Goal: Communication & Community: Answer question/provide support

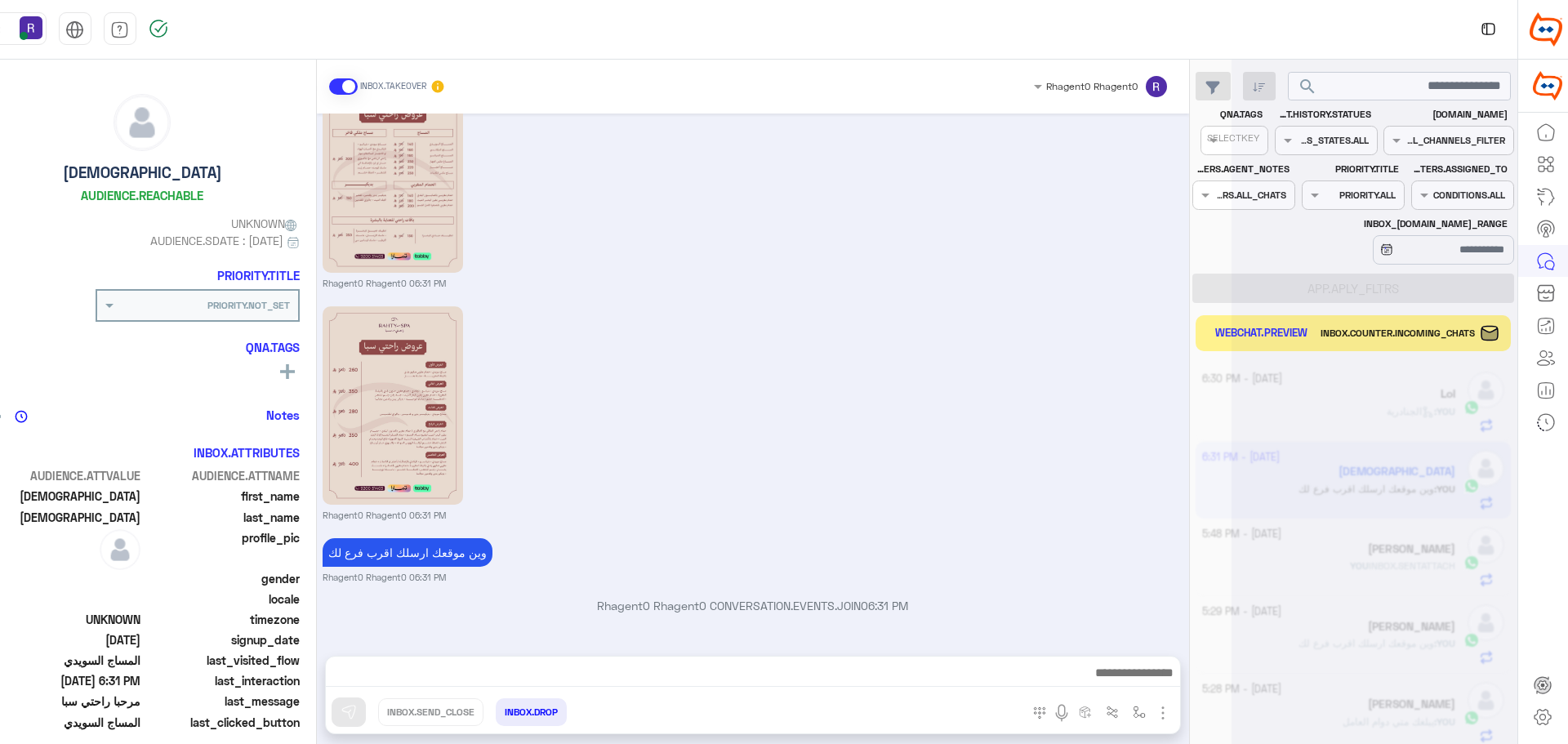
scroll to position [616, 0]
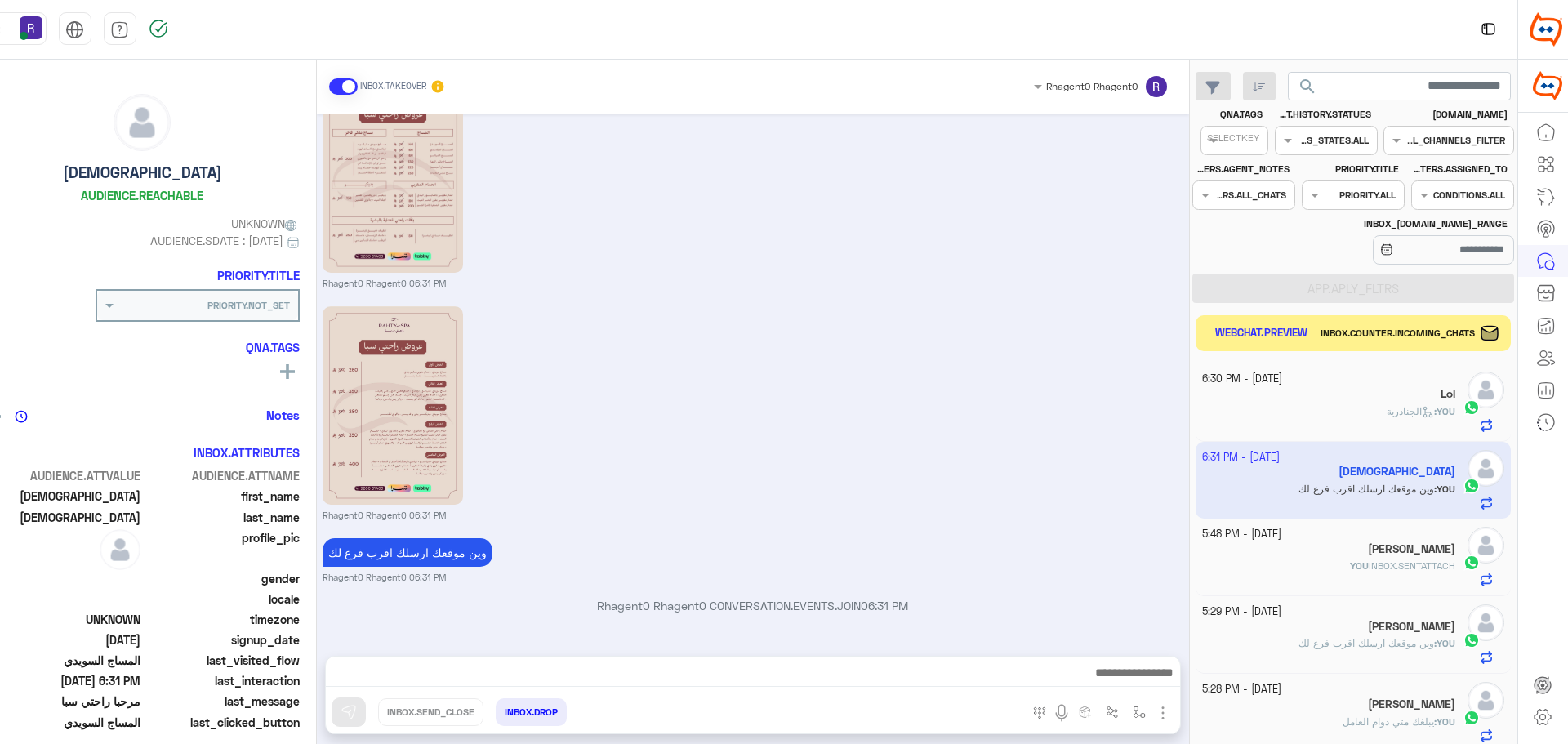
click at [1233, 335] on button "WEBCHAT.PREVIEW" at bounding box center [1260, 334] width 106 height 24
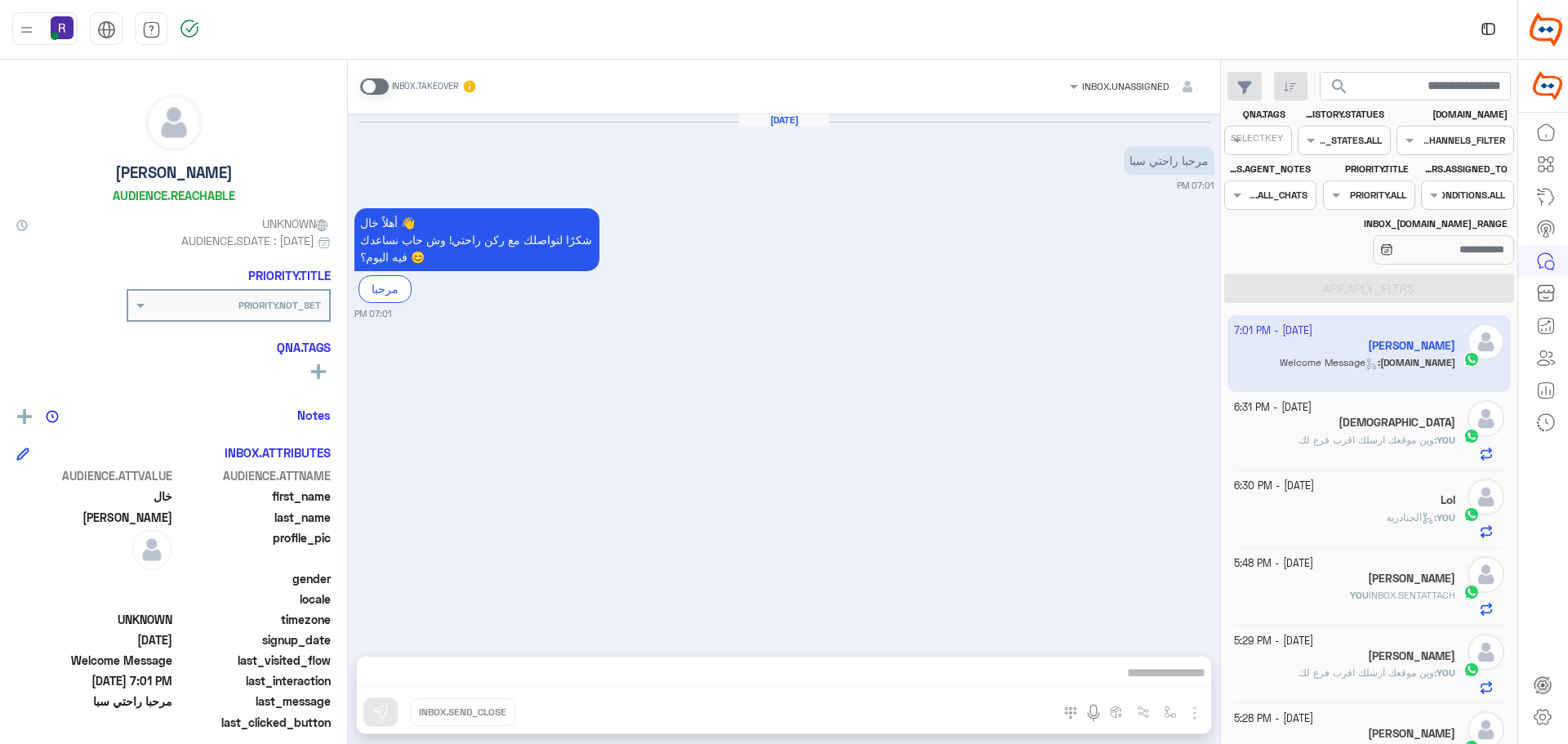
click at [641, 521] on div "[DATE] مرحبا راحتي سبا 07:01 PM أهلاً خال 👋 شكرًا لتواصلك مع ركن راحتي! وش حاب …" at bounding box center [783, 377] width 872 height 527
click at [385, 89] on span at bounding box center [374, 86] width 28 height 17
click at [1196, 718] on img "button" at bounding box center [1194, 713] width 19 height 19
click at [1173, 680] on span "IMAGES" at bounding box center [1156, 677] width 43 height 18
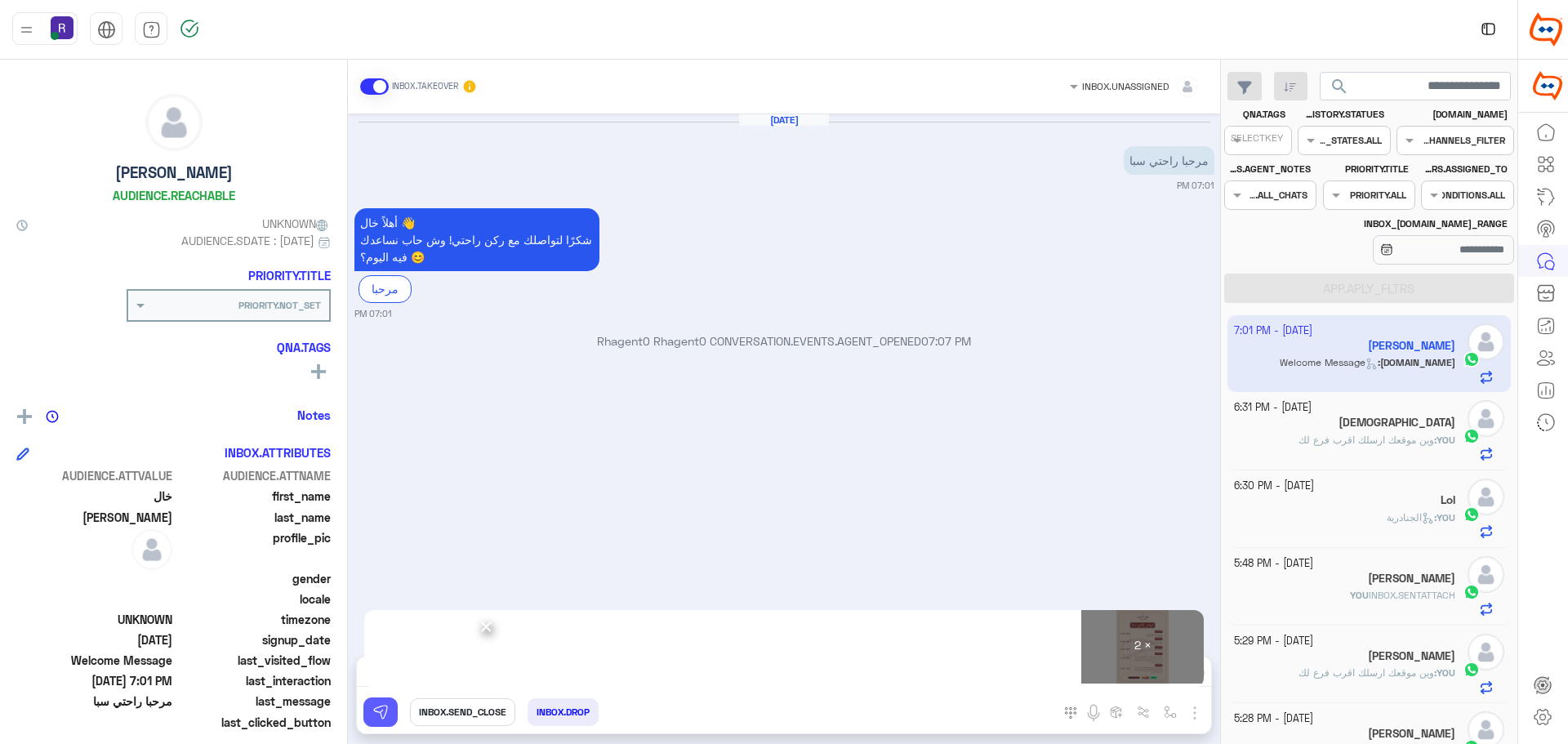
click at [386, 716] on img at bounding box center [380, 712] width 17 height 17
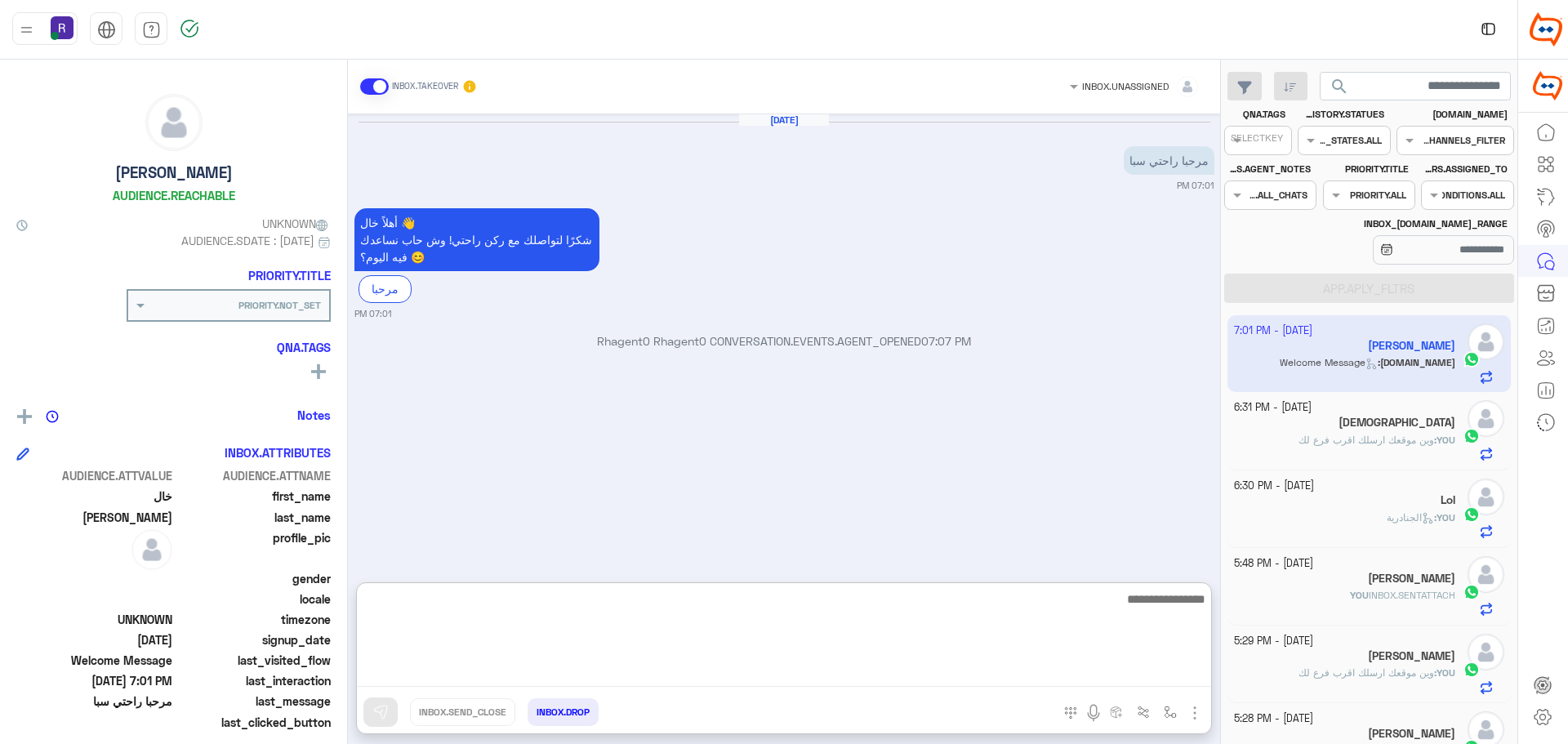
paste textarea "**********"
type textarea "**********"
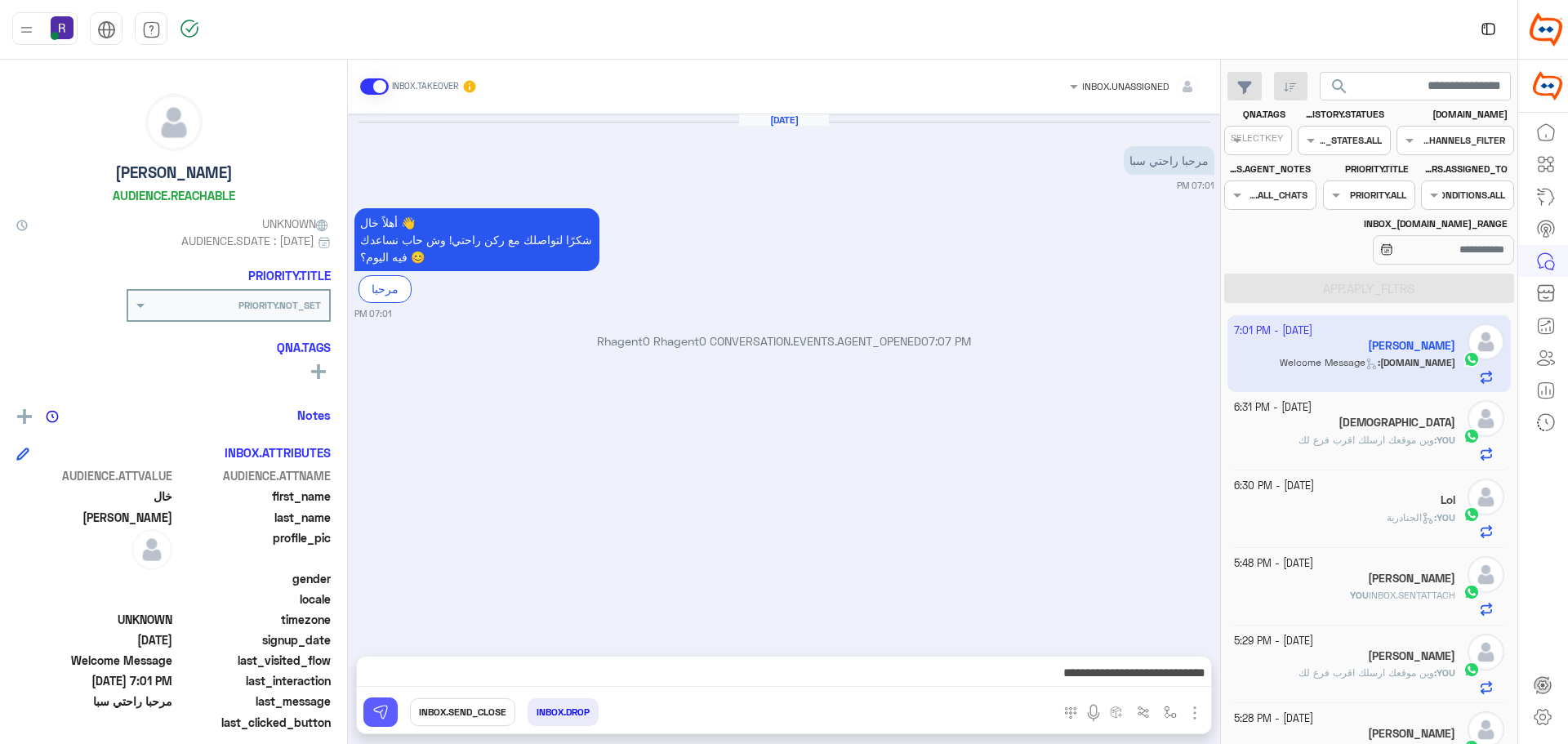
click at [379, 715] on img at bounding box center [380, 712] width 17 height 17
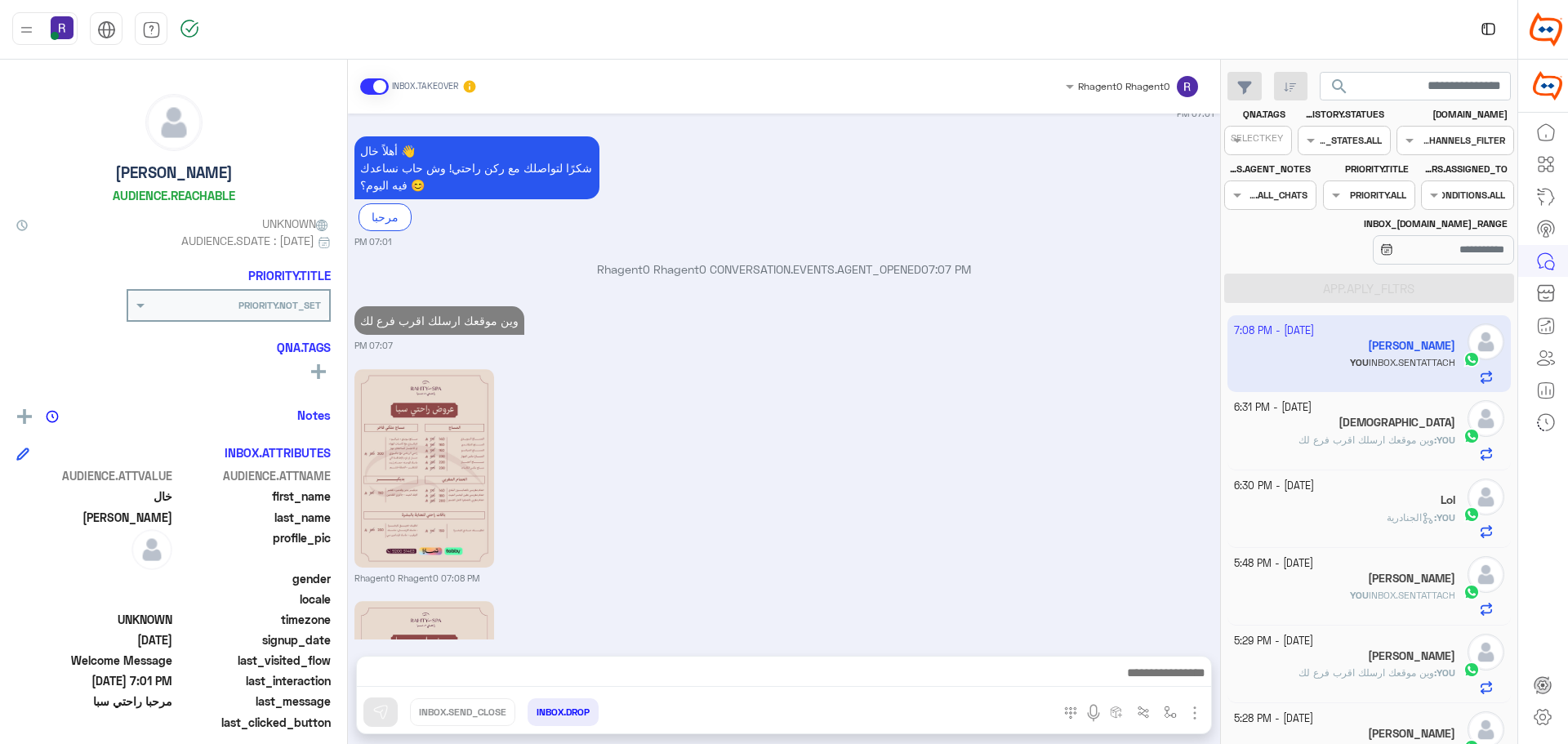
scroll to position [304, 0]
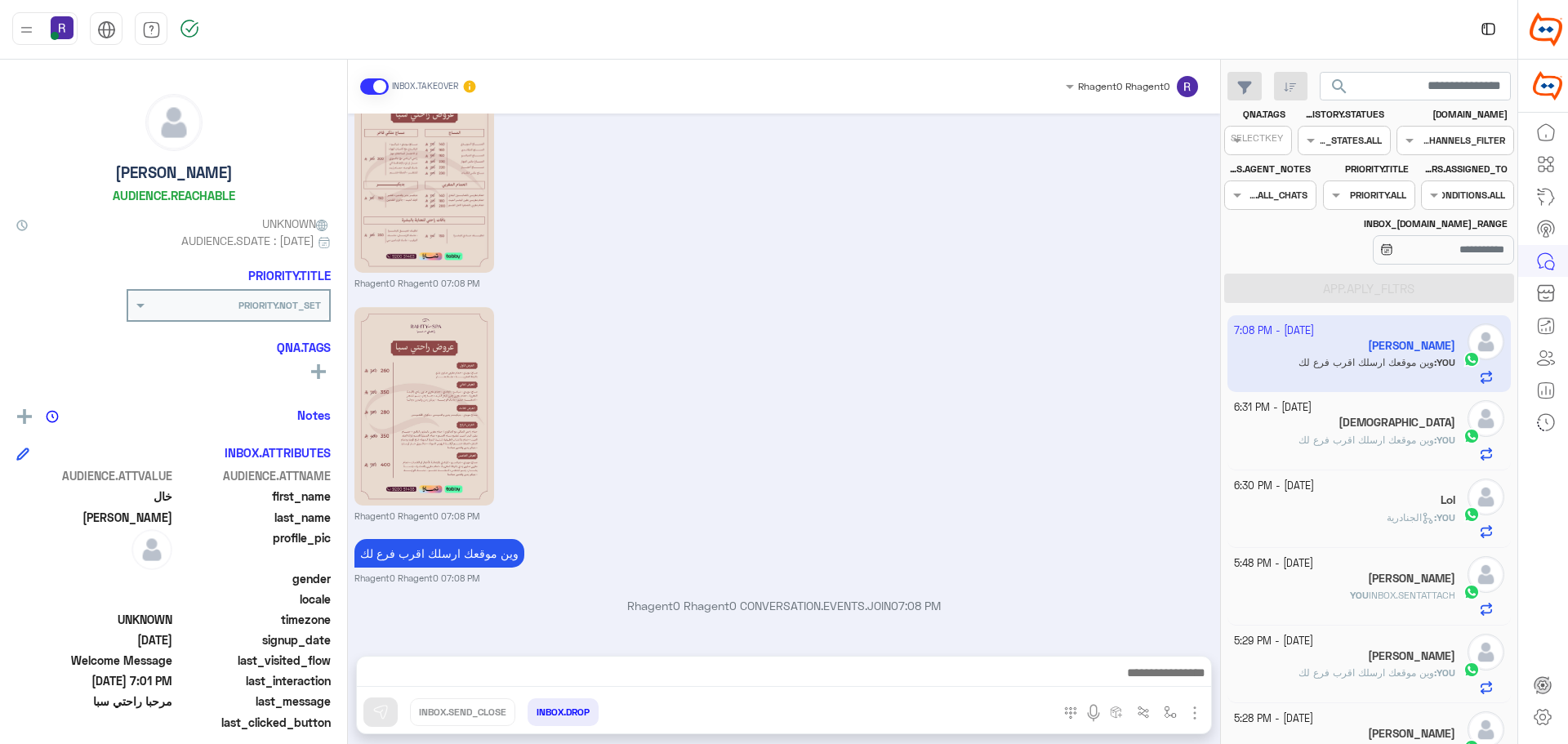
click at [1310, 454] on div "YOU : وين موقعك ارسلك اقرب فرع لك" at bounding box center [1345, 447] width 222 height 28
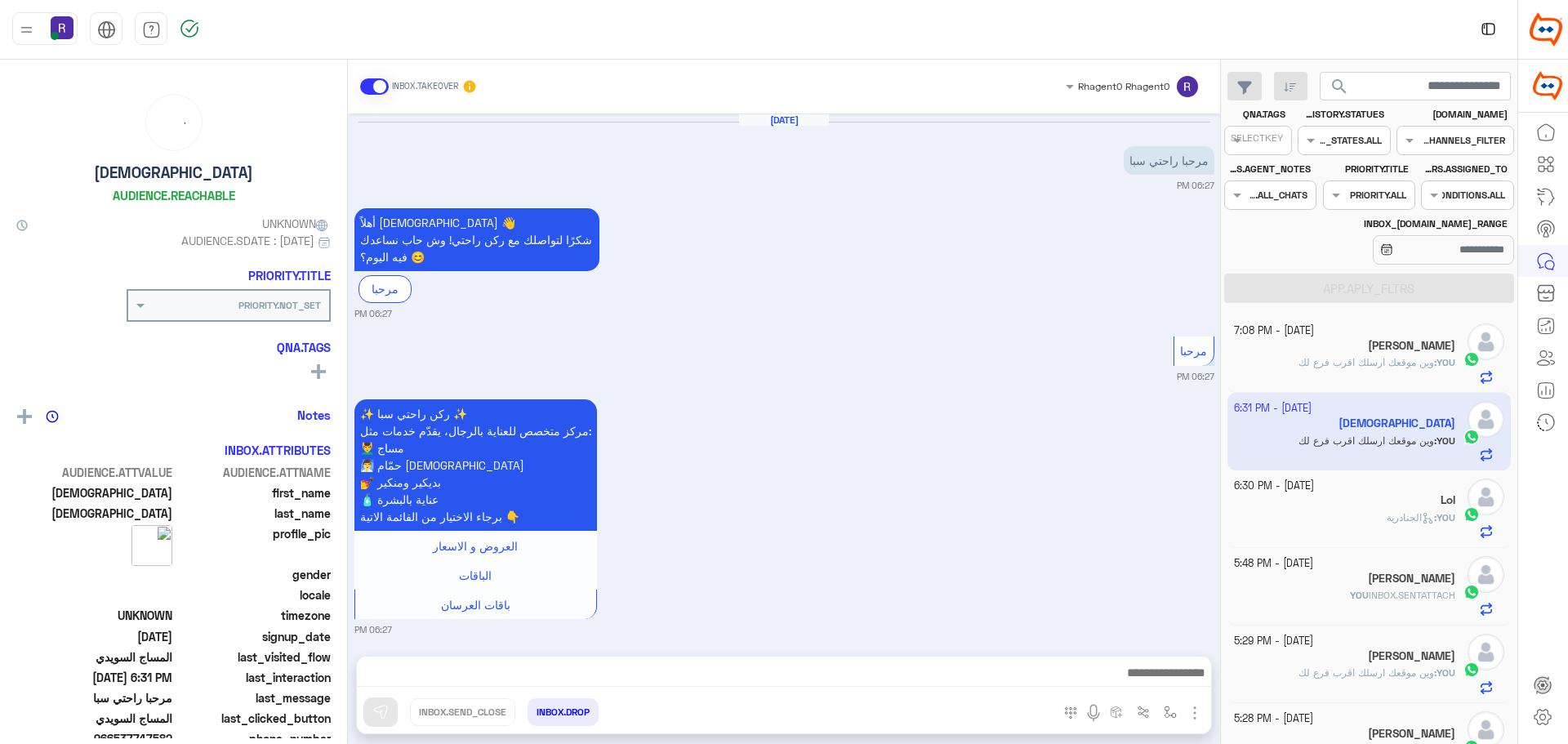
scroll to position [1484, 0]
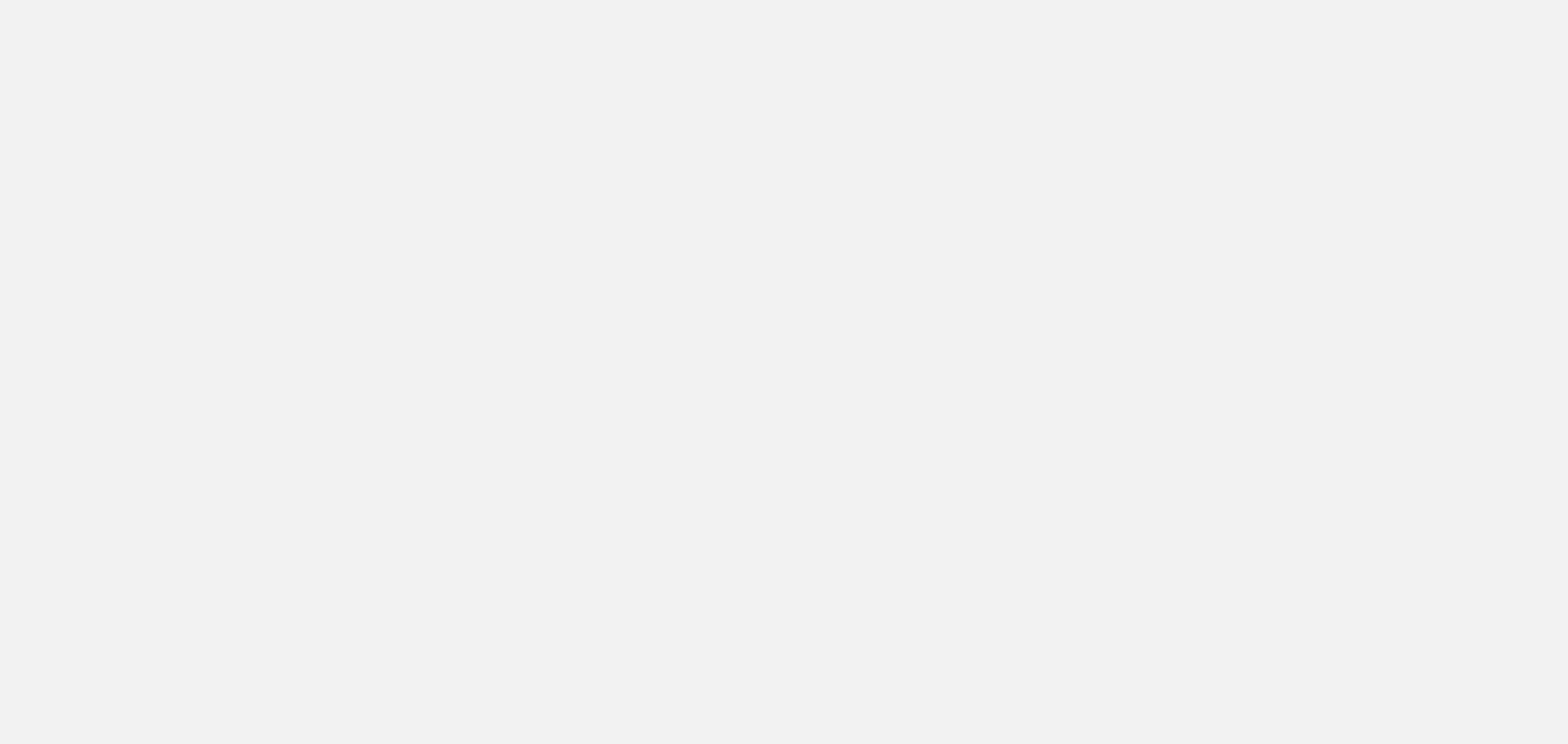
scroll to position [616, 0]
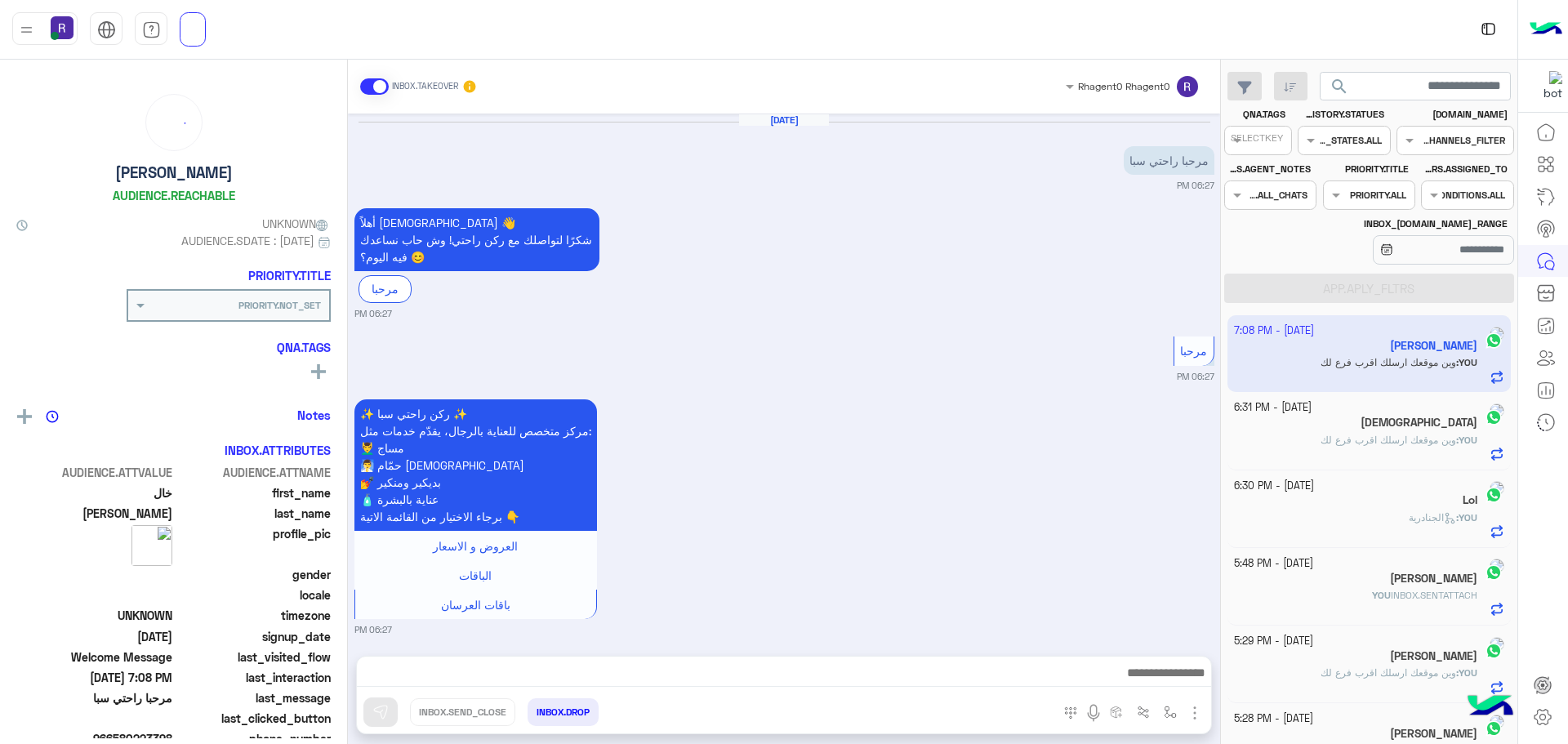
scroll to position [2284, 0]
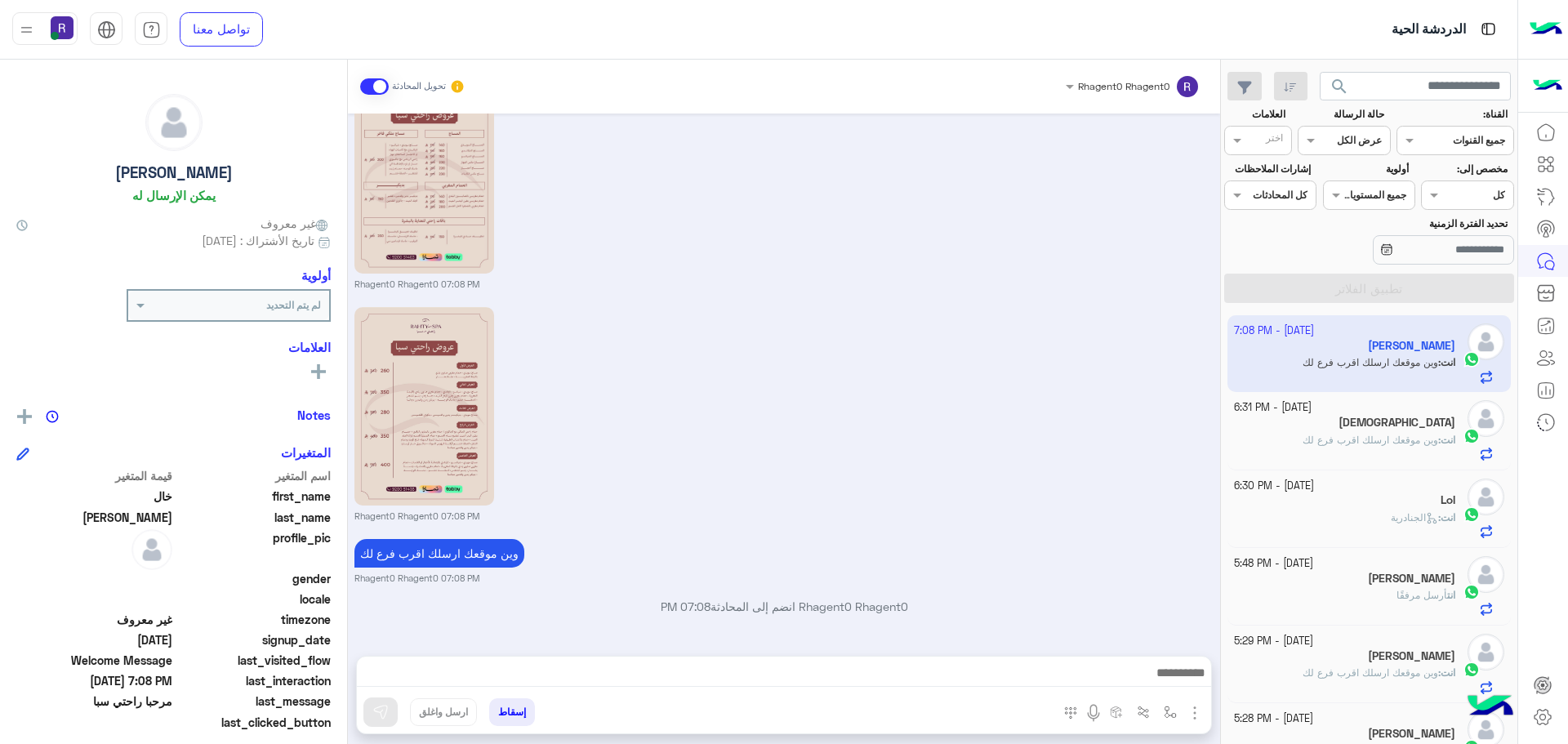
click at [982, 490] on div "Rhagent0 Rhagent0 07:08 PM" at bounding box center [784, 413] width 860 height 220
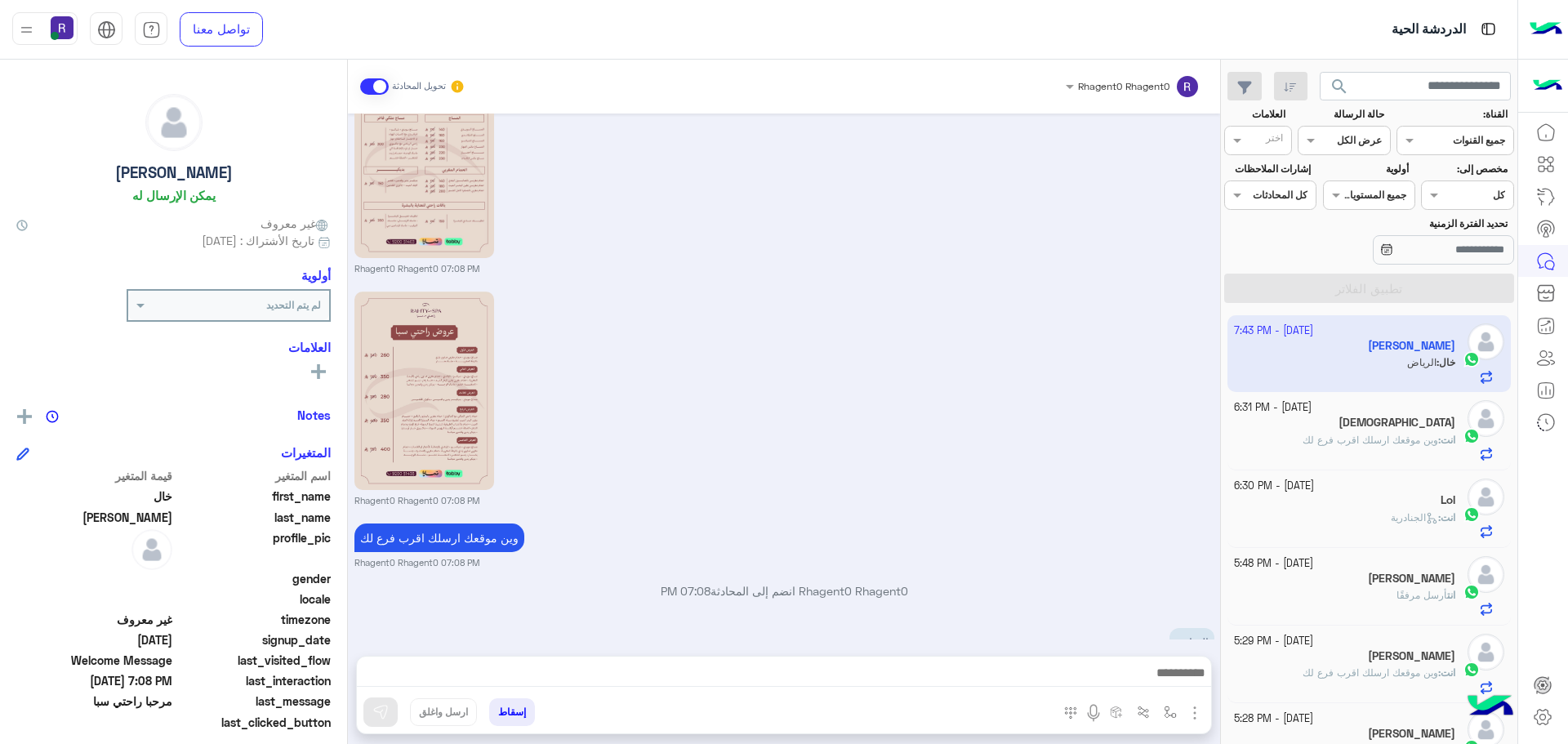
scroll to position [2347, 0]
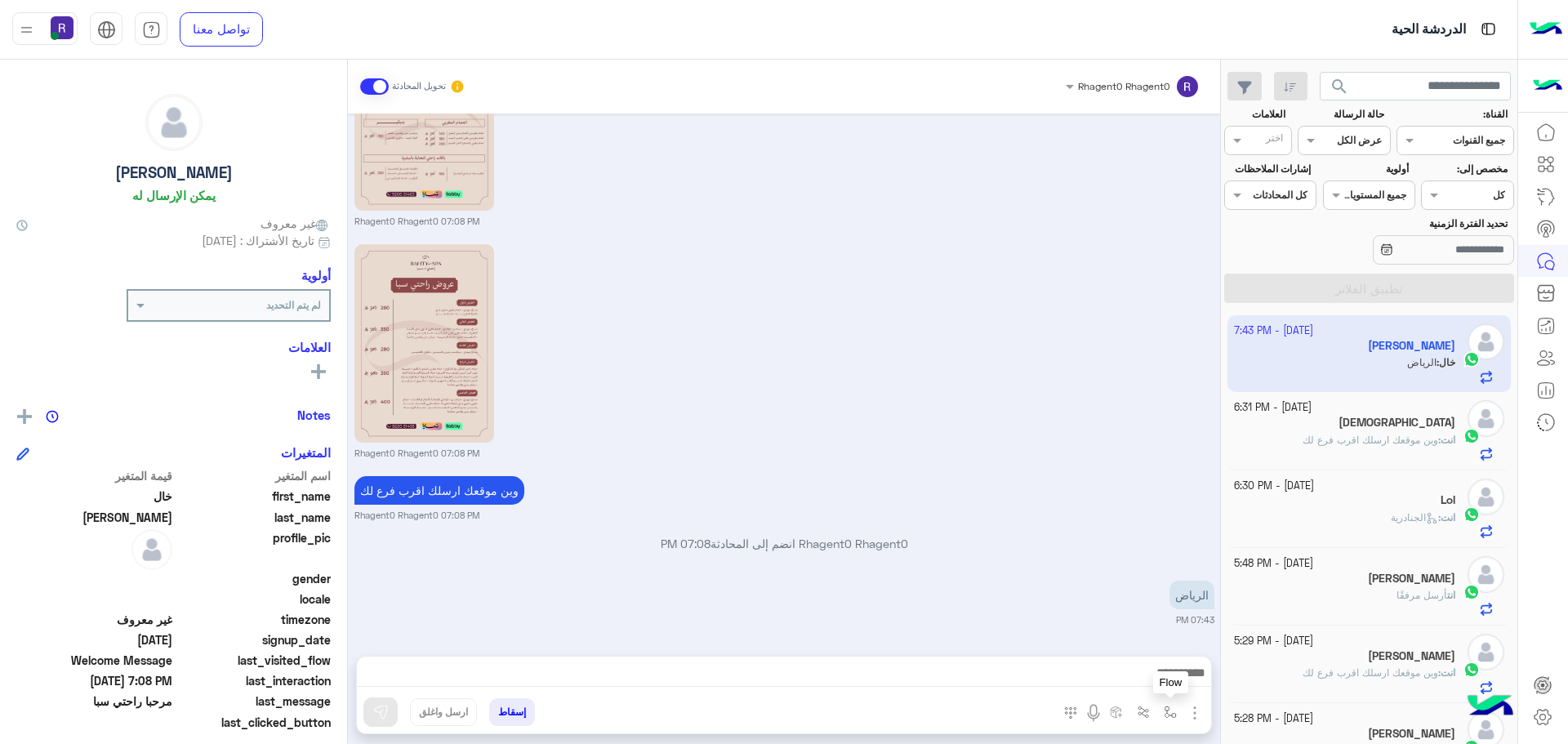
click at [1163, 715] on img "button" at bounding box center [1169, 712] width 13 height 13
click at [1160, 688] on div "أدخل اسم مجموعة الرسائل" at bounding box center [1113, 676] width 141 height 29
click at [1137, 604] on div "الجنادرية" at bounding box center [1113, 595] width 141 height 32
type textarea "*********"
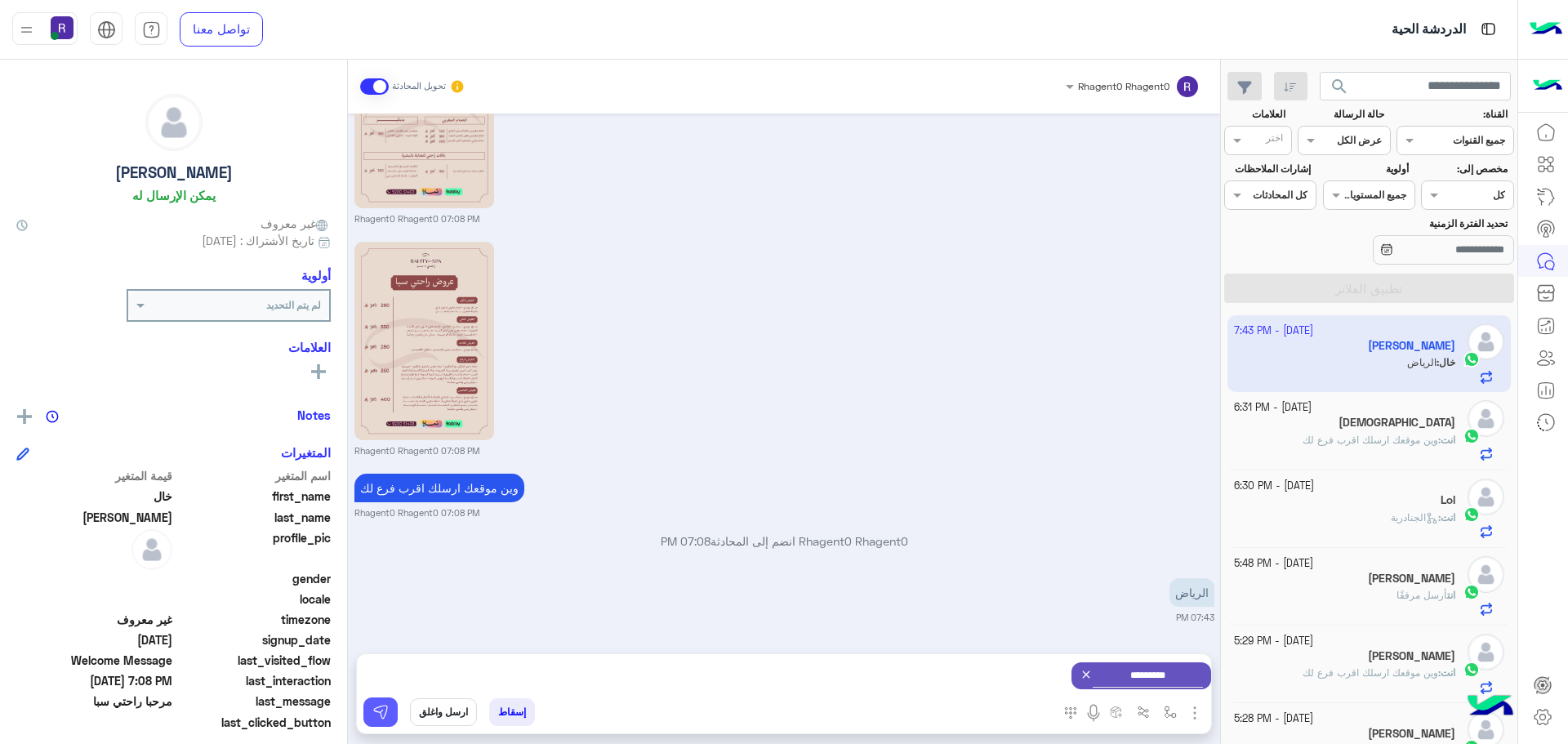
click at [382, 719] on img at bounding box center [380, 712] width 17 height 17
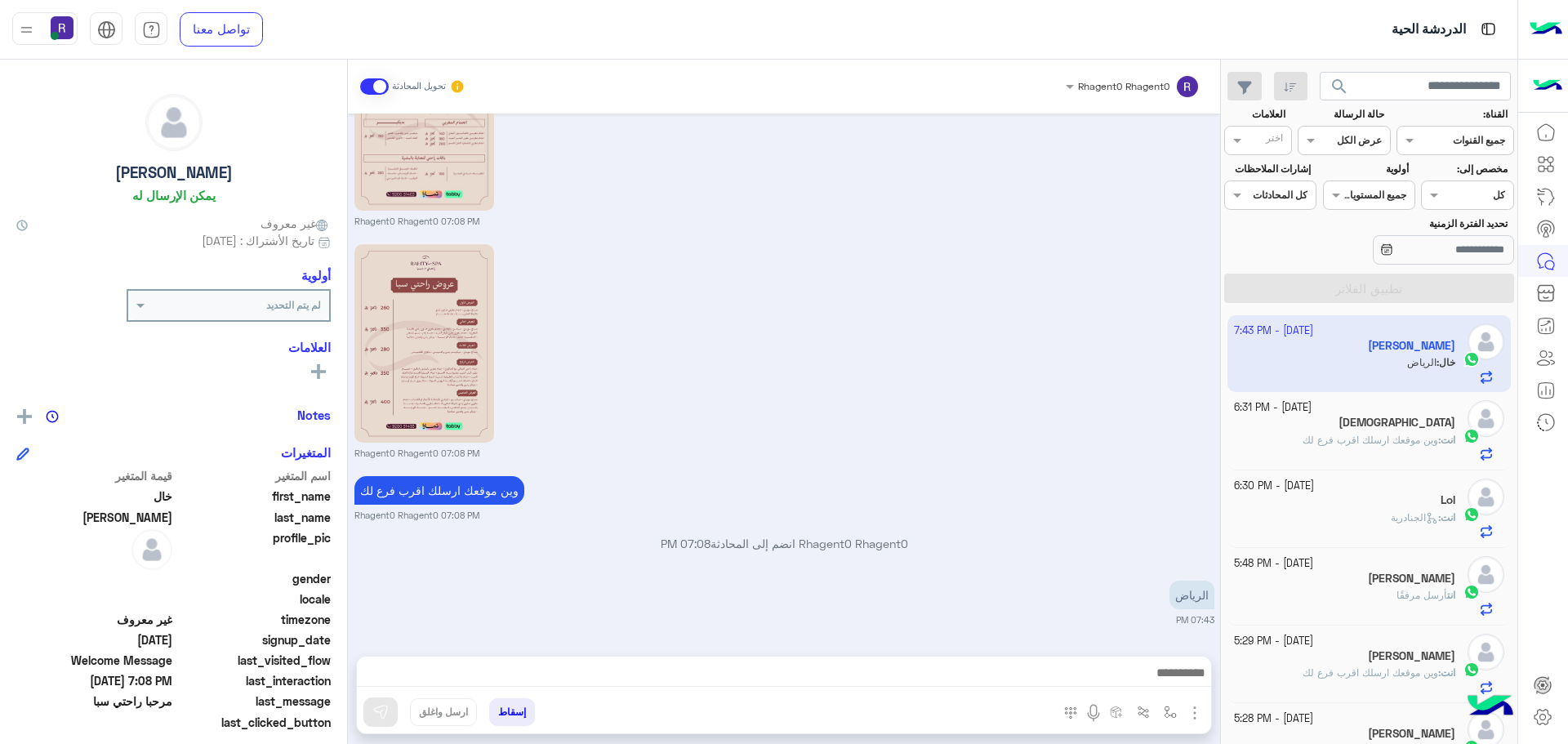
scroll to position [2347, 0]
click at [1169, 717] on img "button" at bounding box center [1169, 712] width 13 height 13
click at [1140, 683] on div "أدخل اسم مجموعة الرسائل" at bounding box center [1118, 676] width 112 height 15
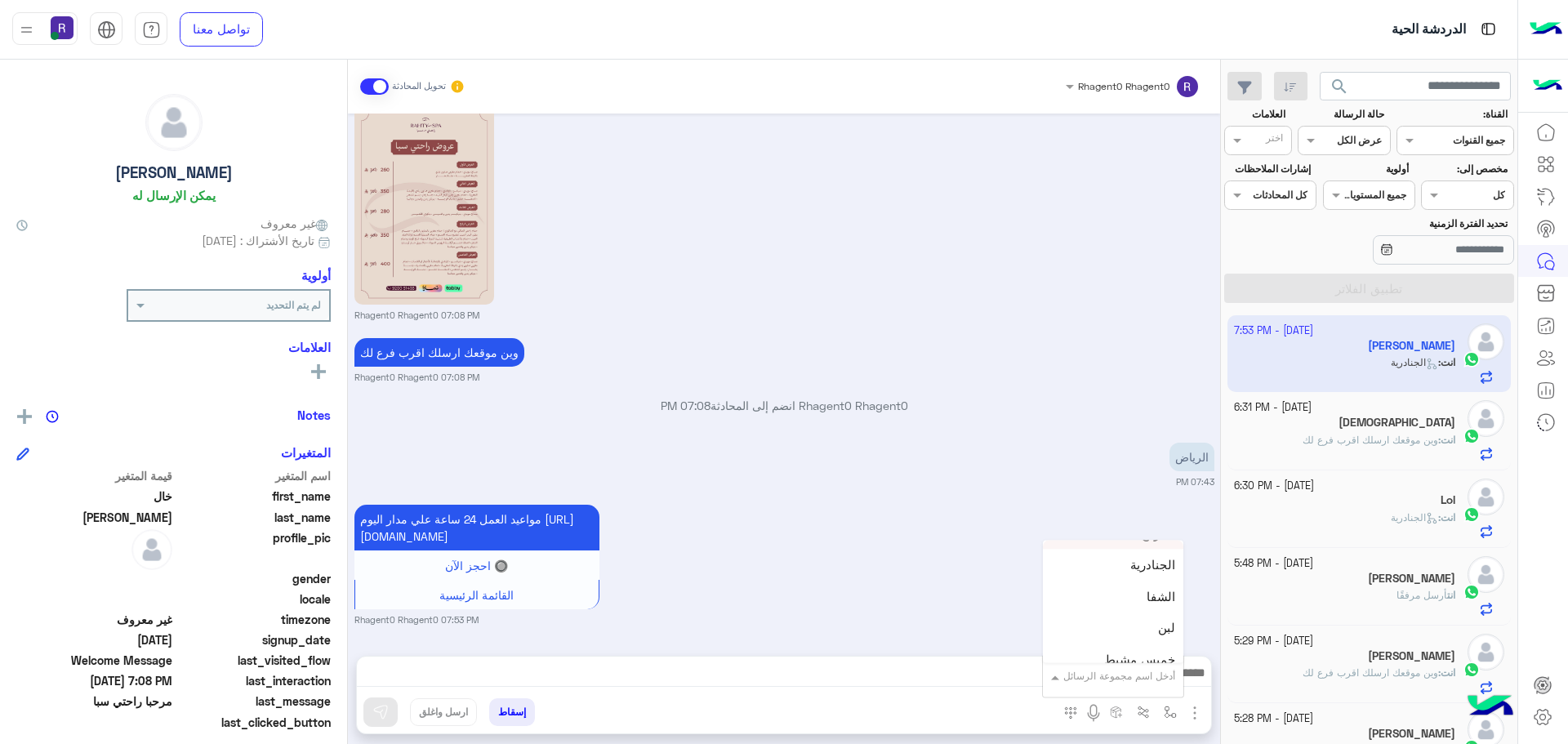
scroll to position [1144, 0]
click at [1123, 572] on div "لبن" at bounding box center [1113, 577] width 141 height 32
type textarea "***"
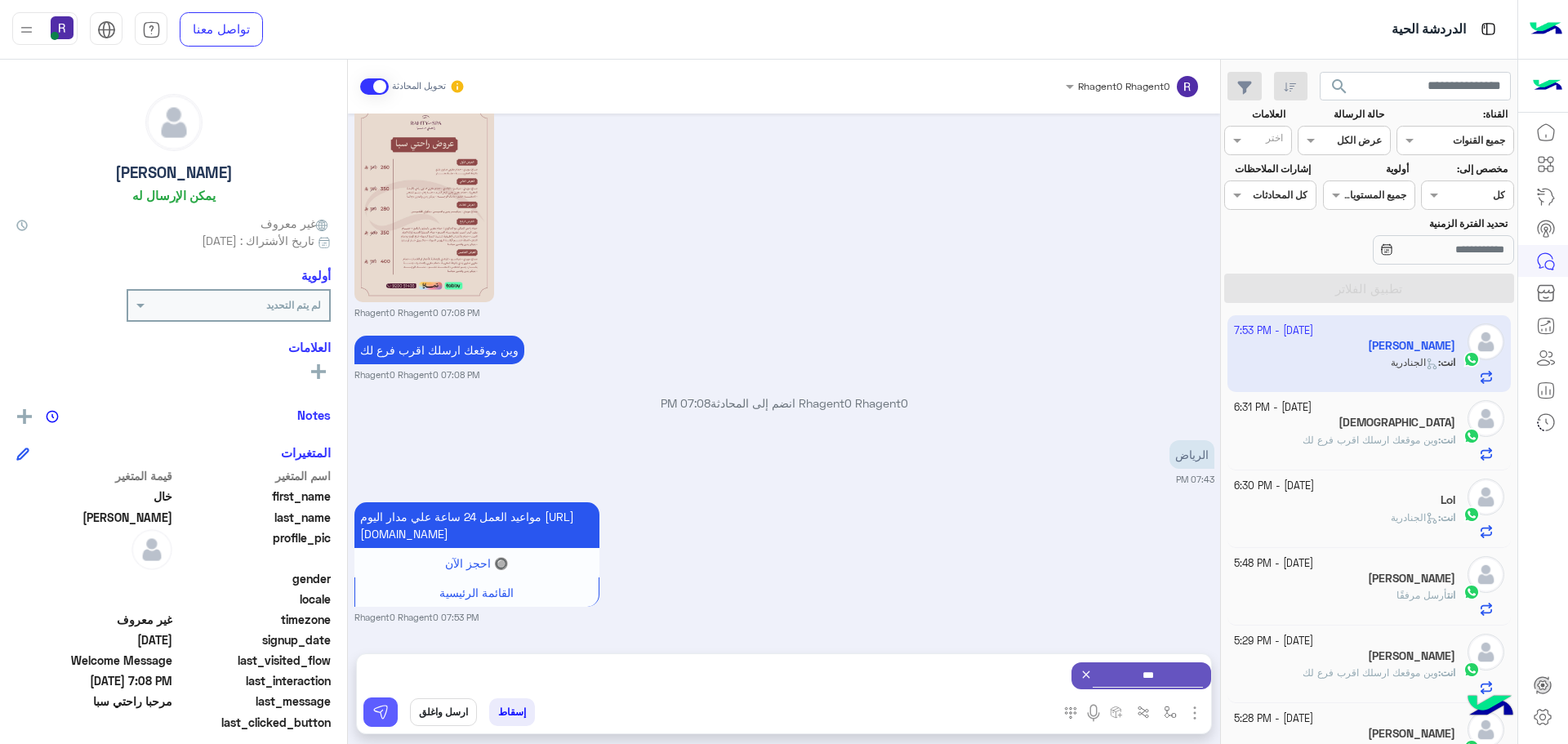
click at [382, 718] on img at bounding box center [380, 712] width 17 height 17
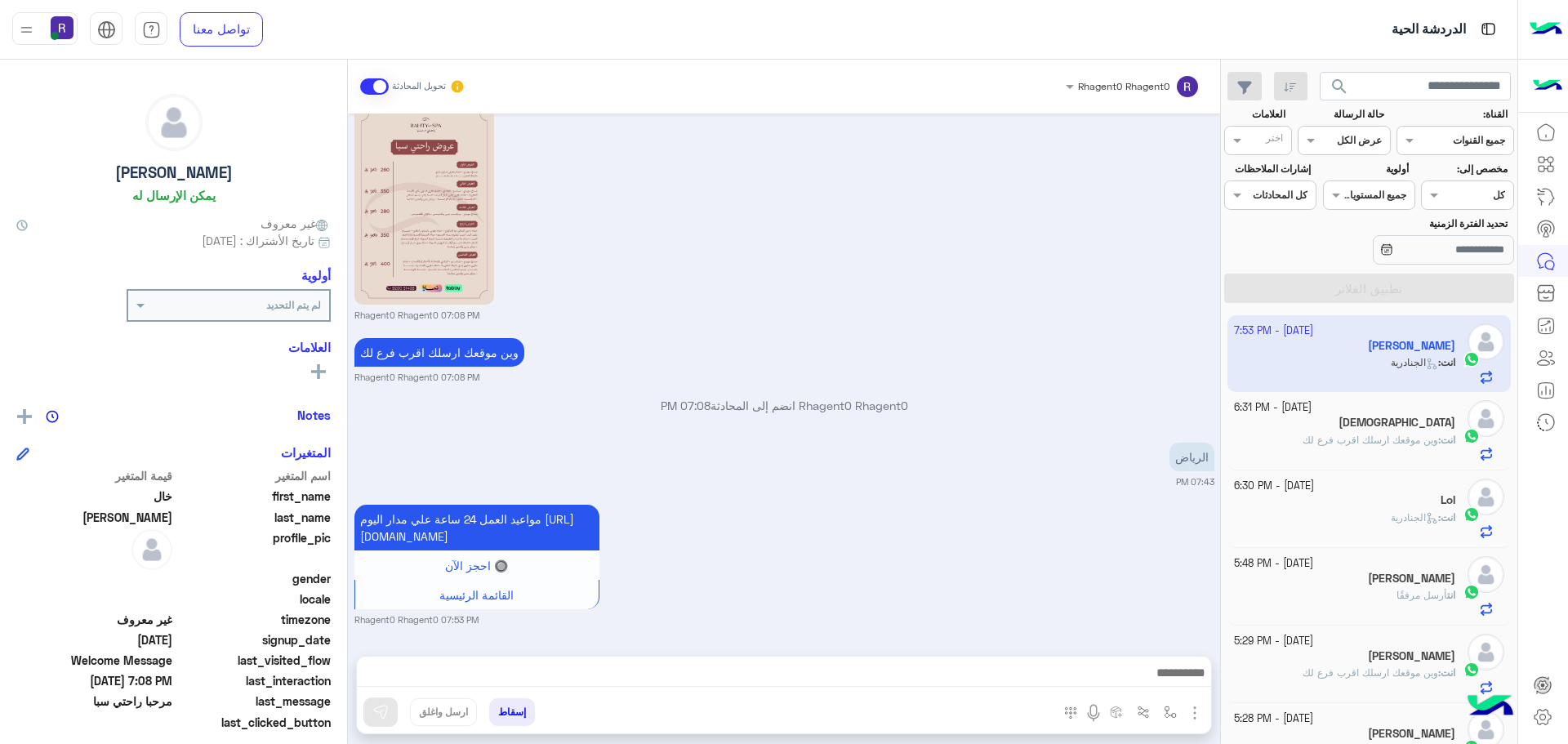
scroll to position [2658, 0]
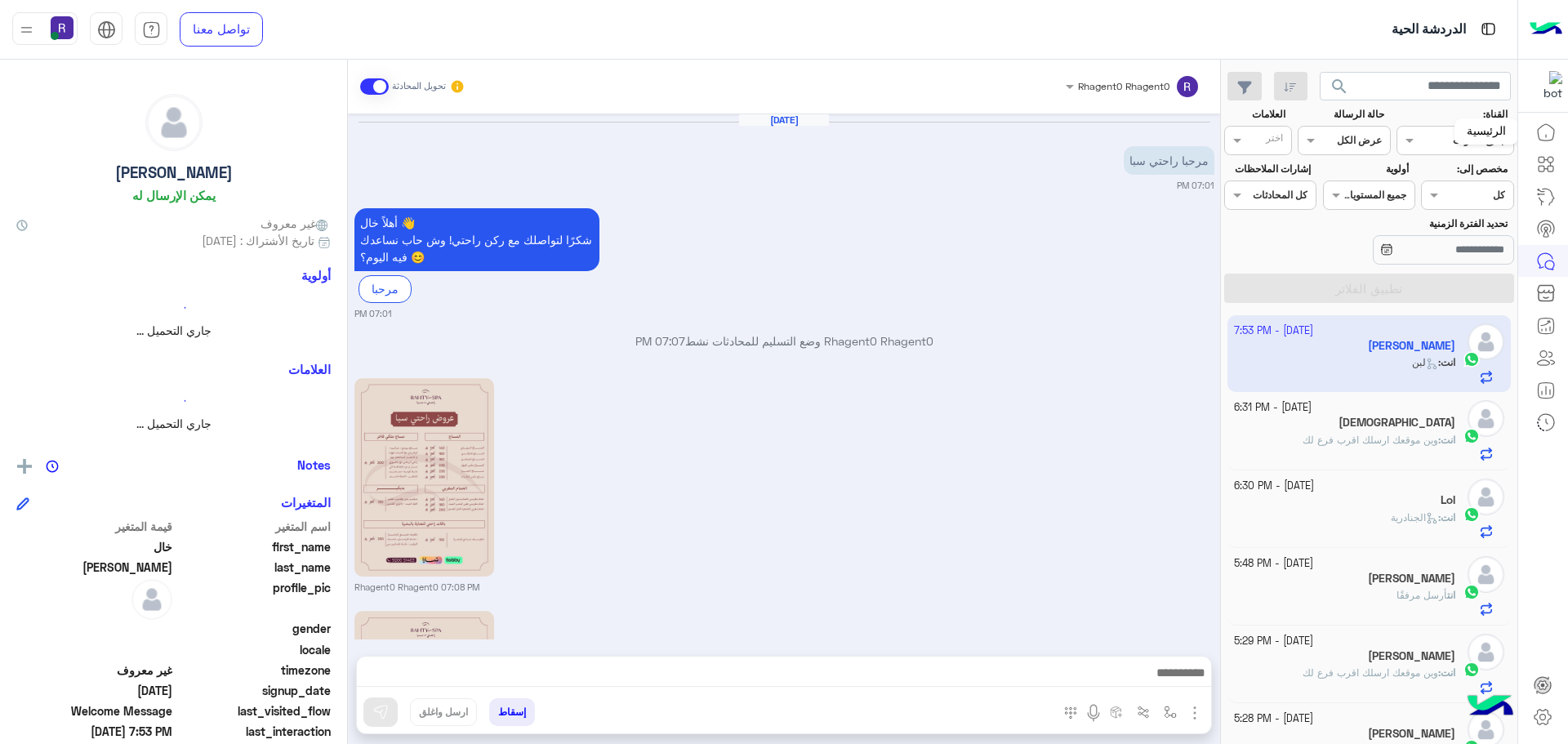
scroll to position [677, 0]
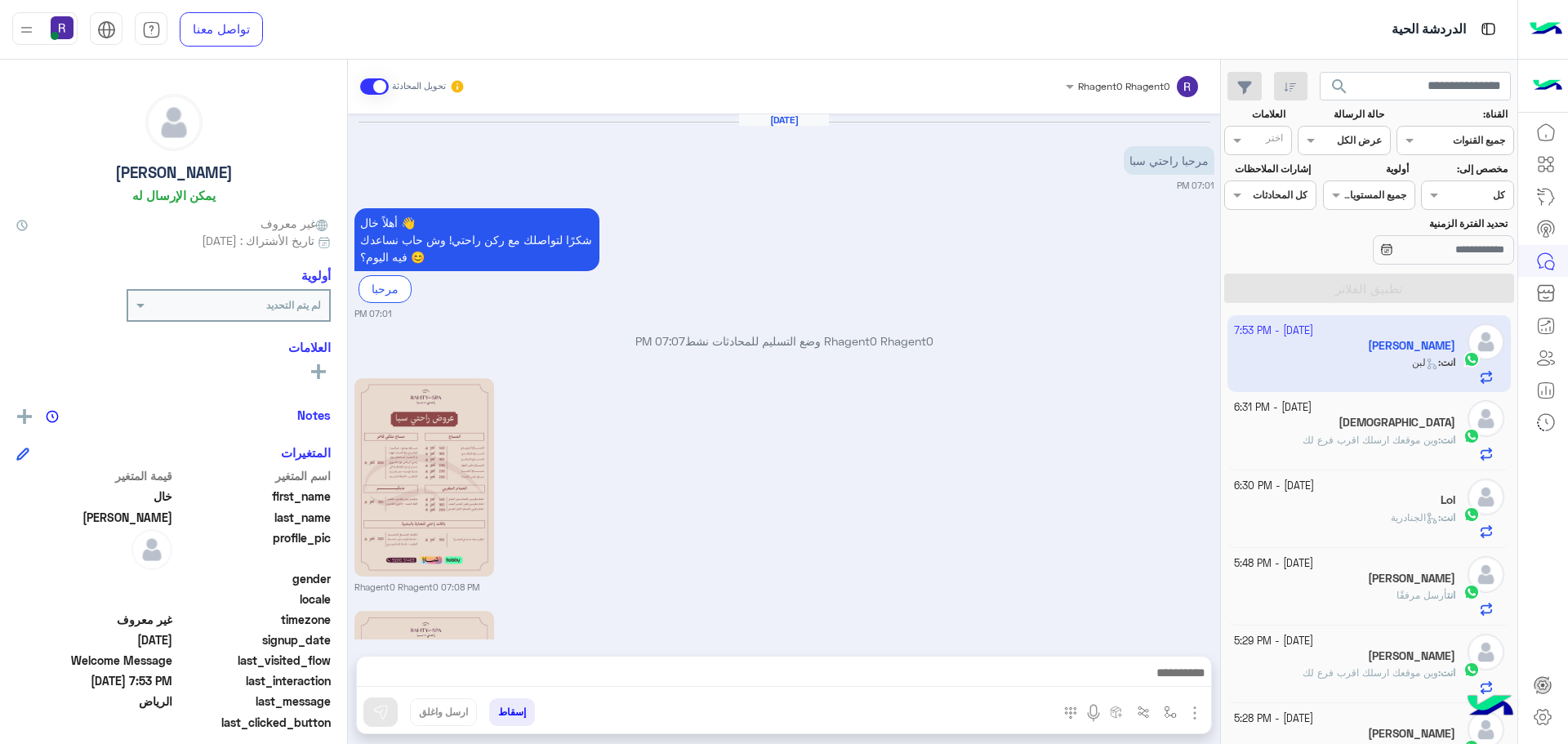
scroll to position [677, 0]
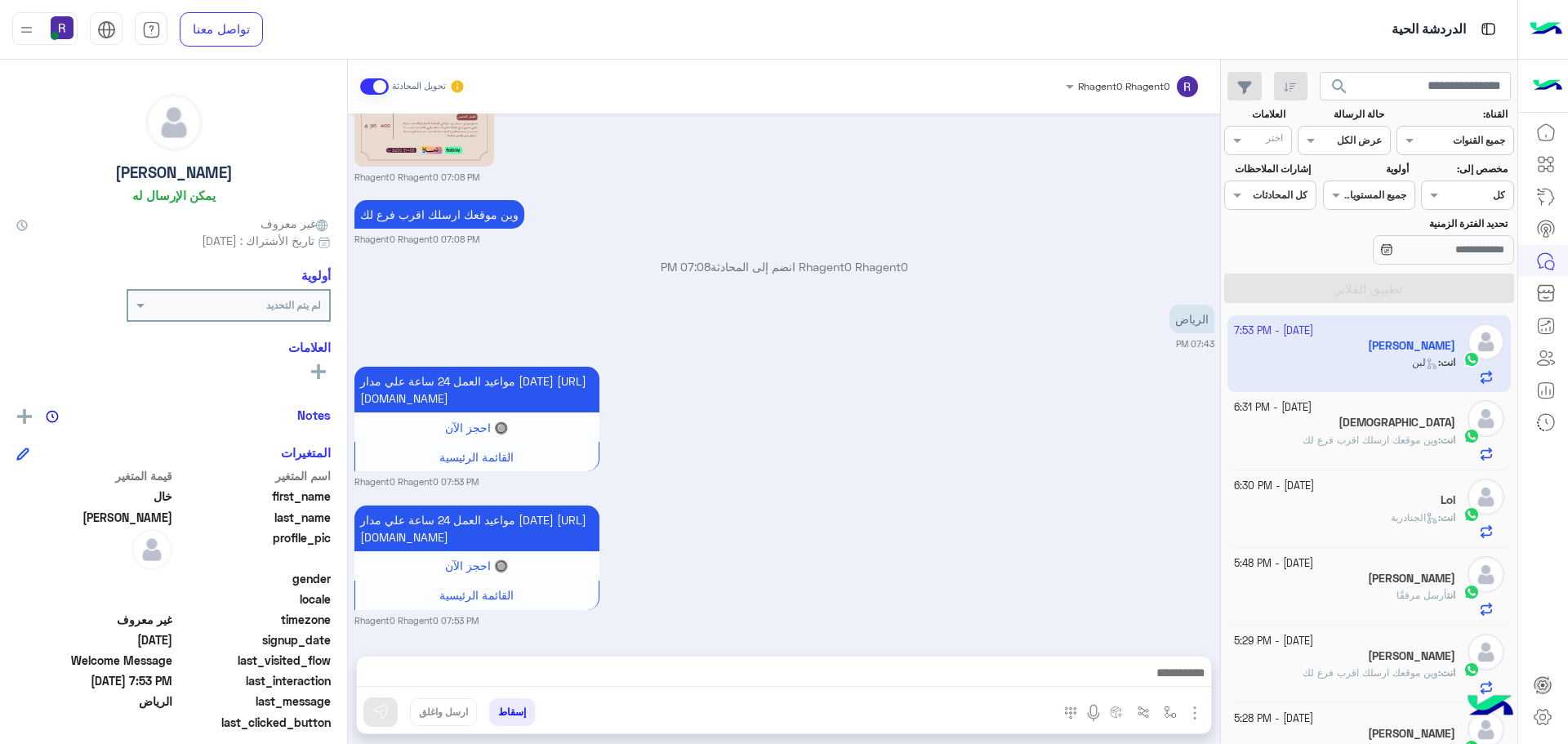
click at [1376, 434] on span "وين موقعك ارسلك اقرب فرع لك" at bounding box center [1370, 440] width 136 height 12
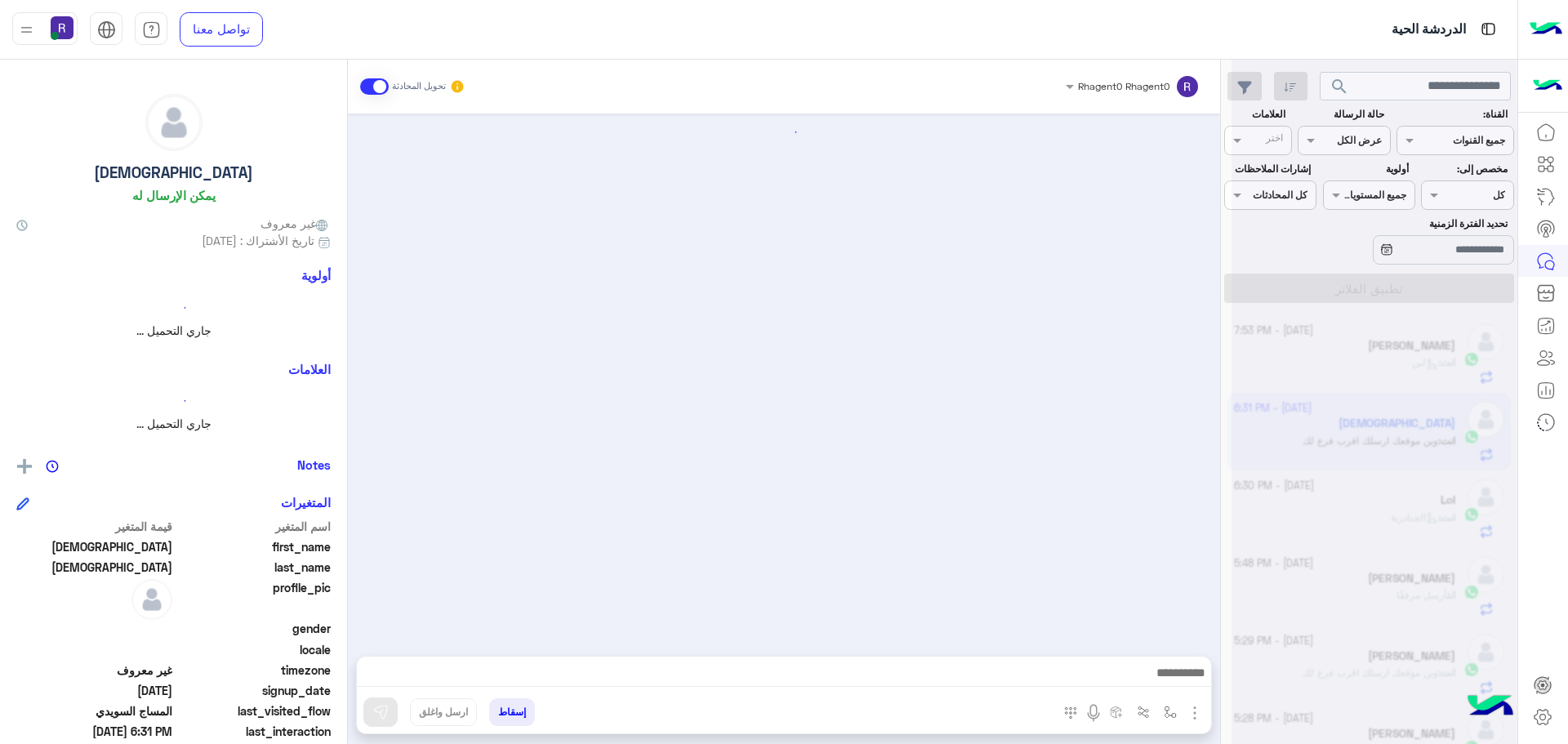
scroll to position [1484, 0]
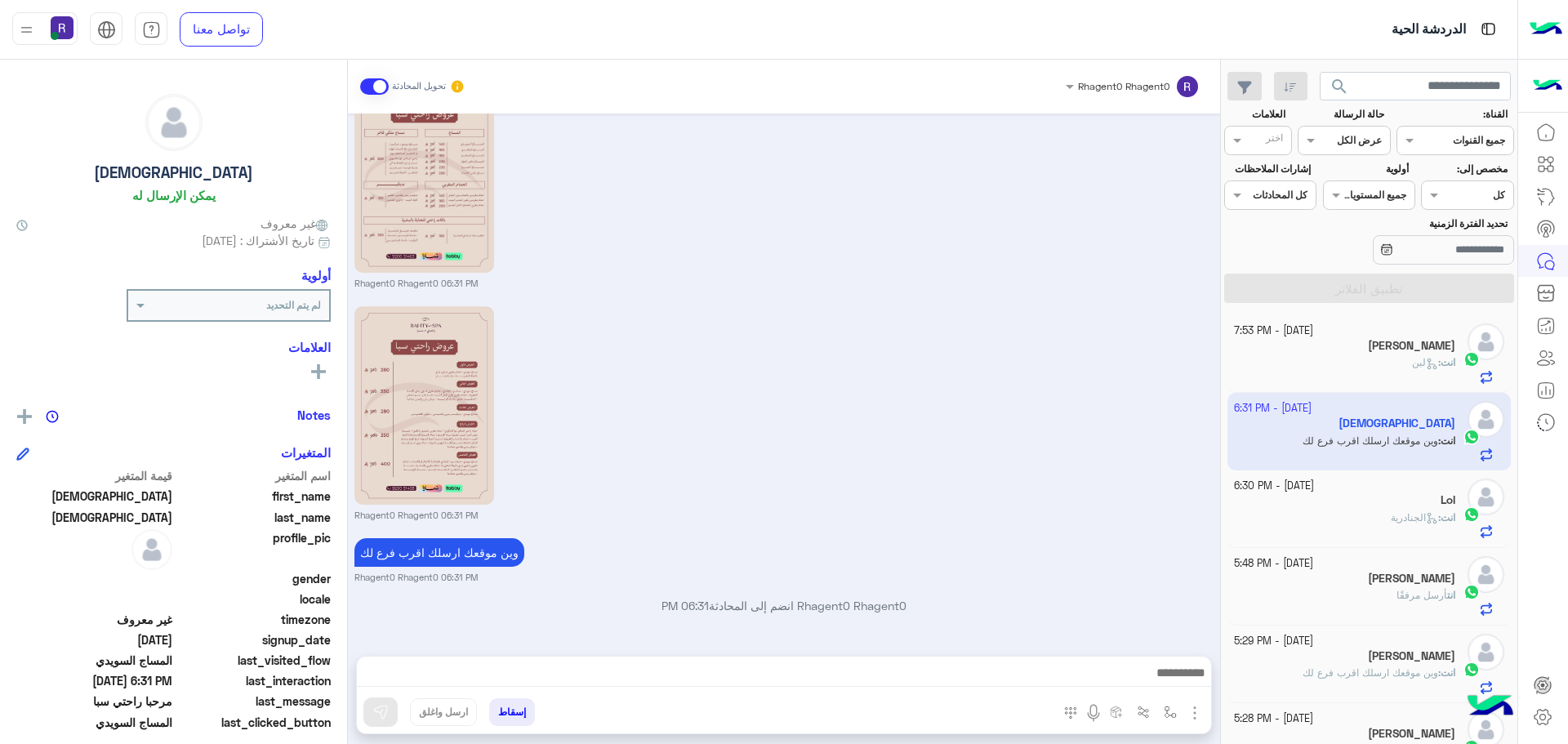
click at [1339, 345] on div "[PERSON_NAME]" at bounding box center [1345, 347] width 222 height 17
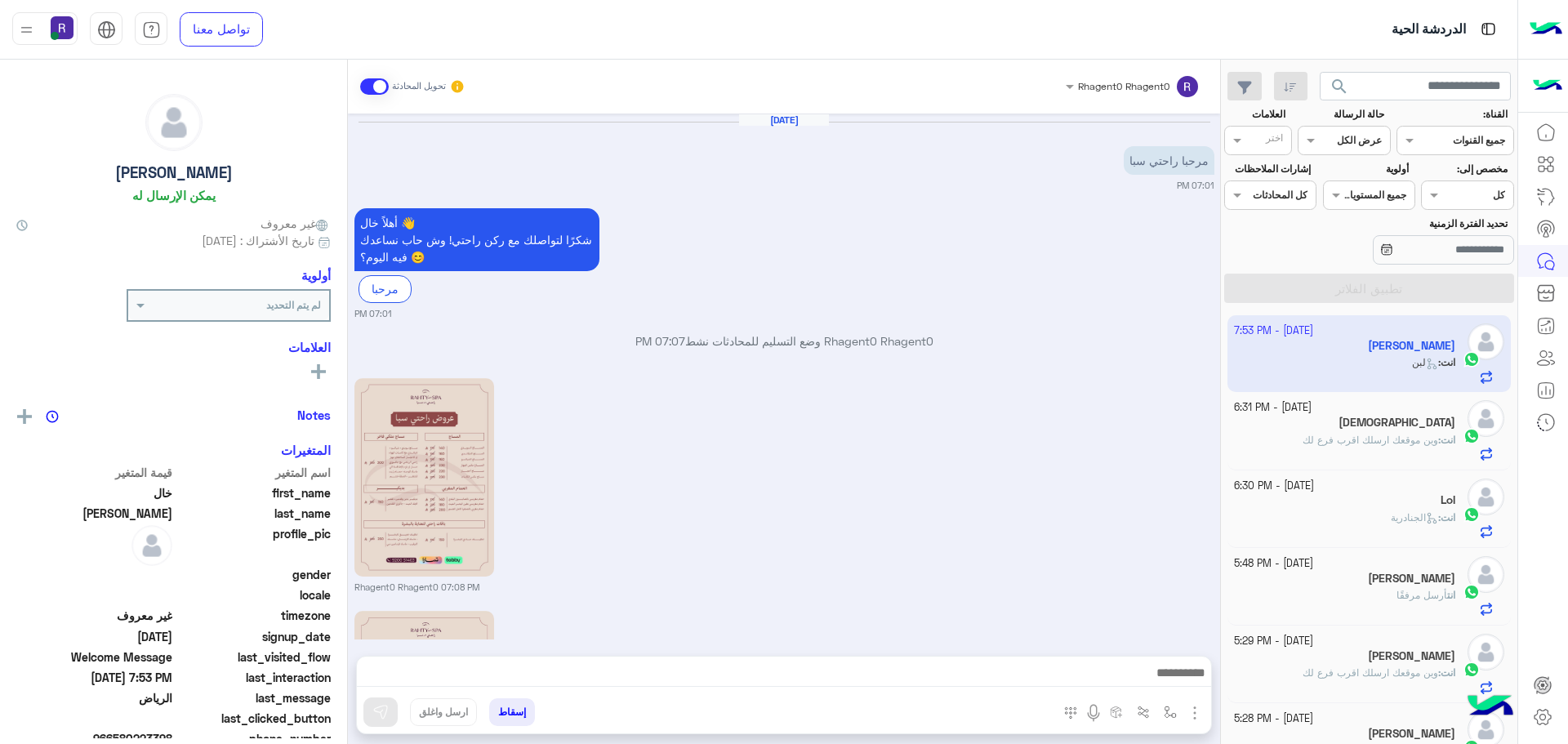
scroll to position [677, 0]
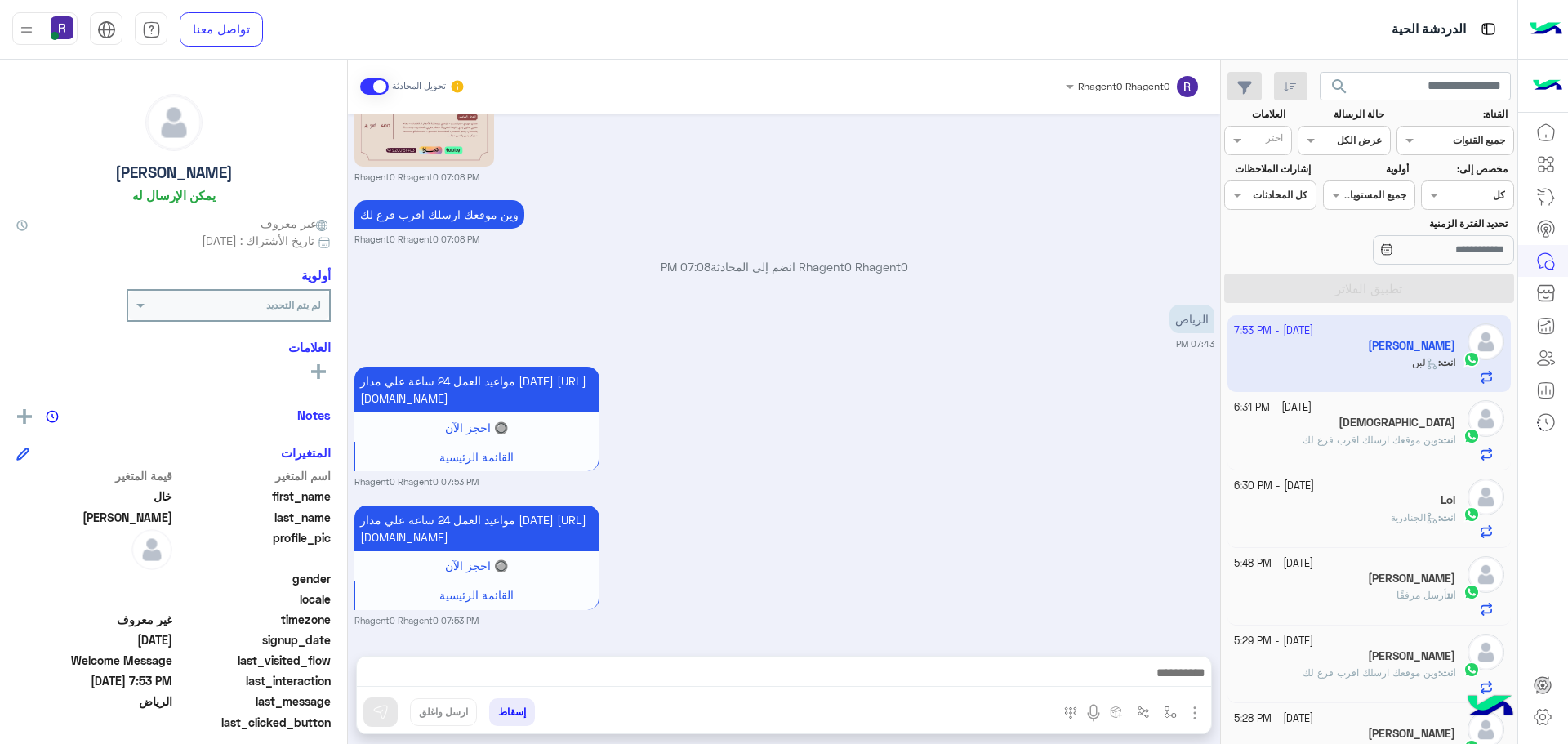
click at [1399, 453] on div "انت : وين موقعك ارسلك اقرب فرع لك" at bounding box center [1345, 447] width 222 height 28
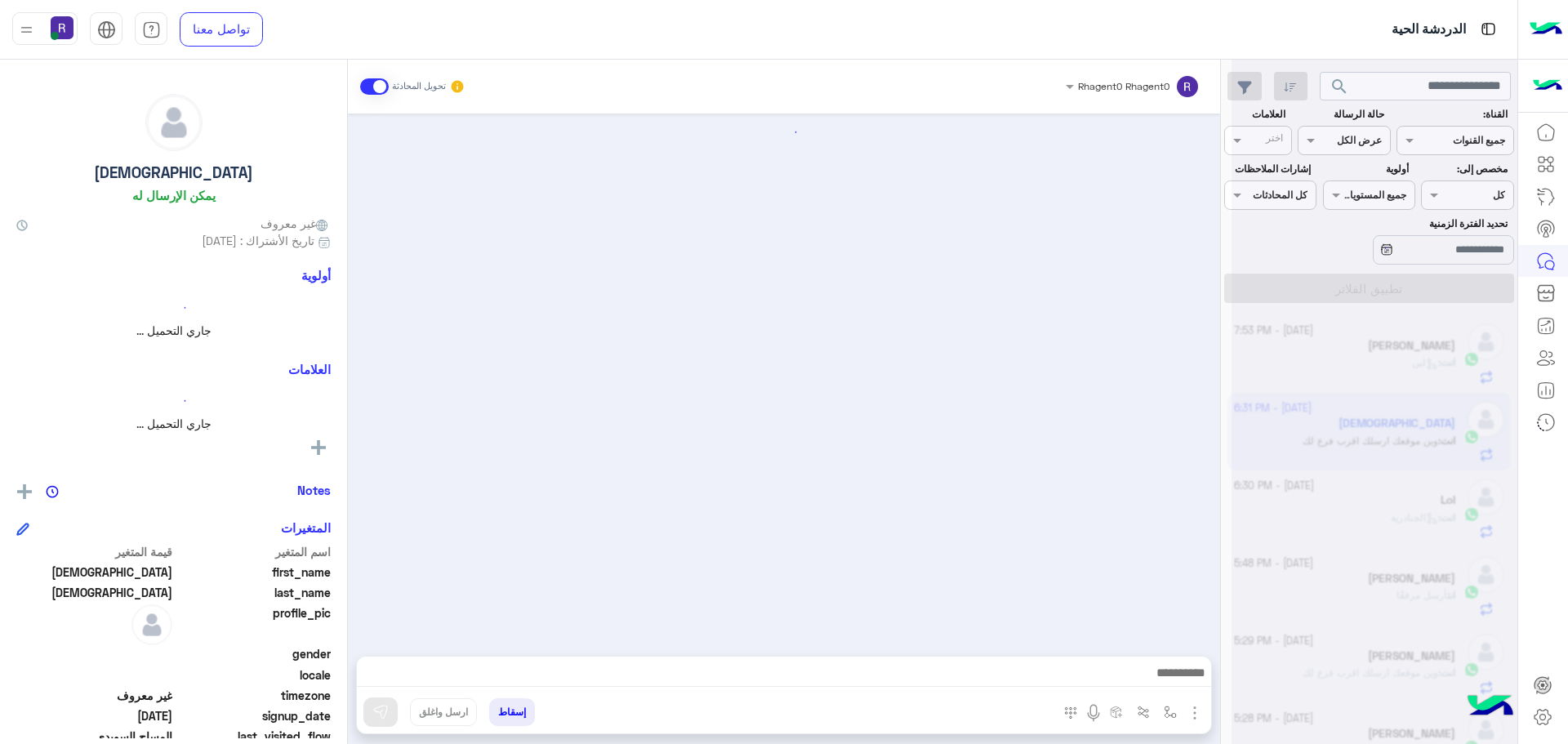
scroll to position [1484, 0]
